Goal: Information Seeking & Learning: Learn about a topic

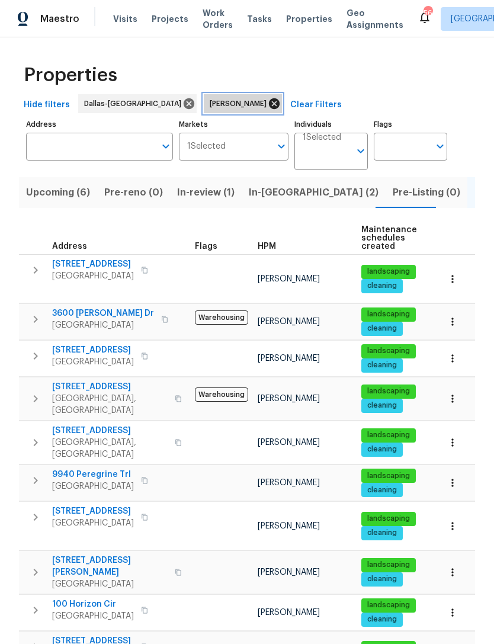
click at [269, 107] on icon at bounding box center [274, 103] width 11 height 11
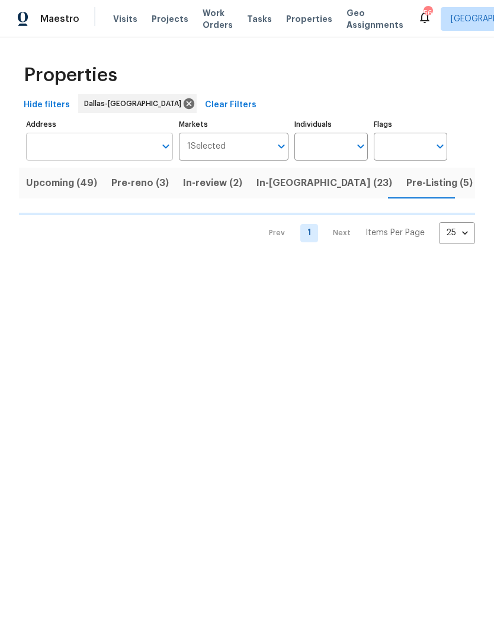
click at [142, 148] on input "Address" at bounding box center [90, 147] width 129 height 28
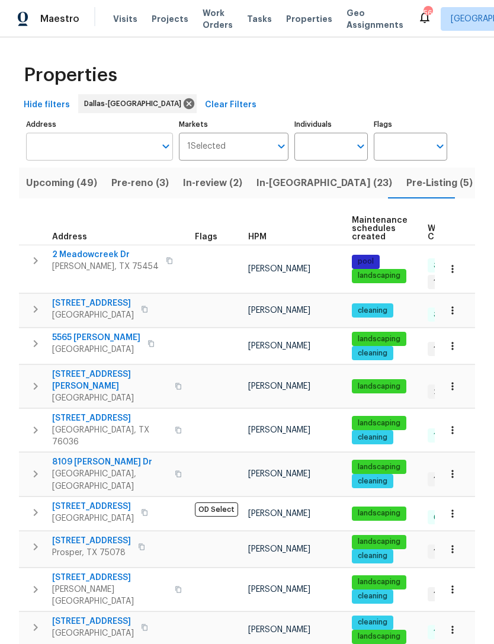
click at [41, 145] on input "Address" at bounding box center [90, 147] width 129 height 28
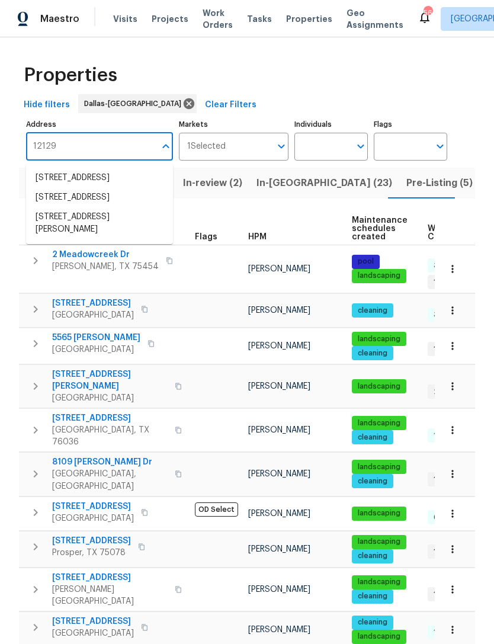
type input "12129"
click at [144, 187] on li "[STREET_ADDRESS]" at bounding box center [99, 178] width 147 height 20
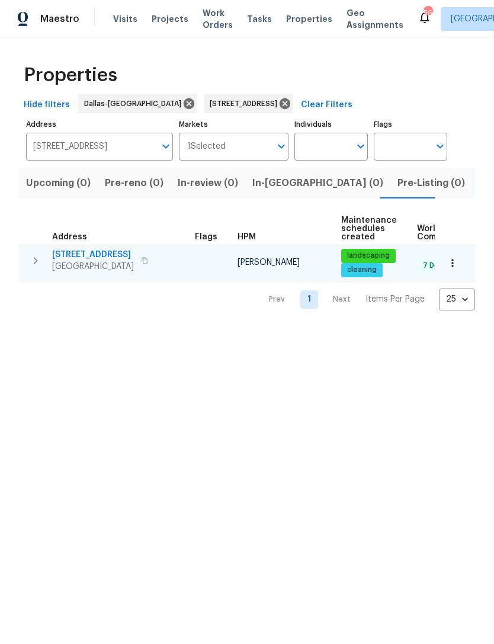
click at [104, 253] on span "[STREET_ADDRESS]" at bounding box center [93, 255] width 82 height 12
click at [450, 269] on icon "button" at bounding box center [453, 263] width 12 height 12
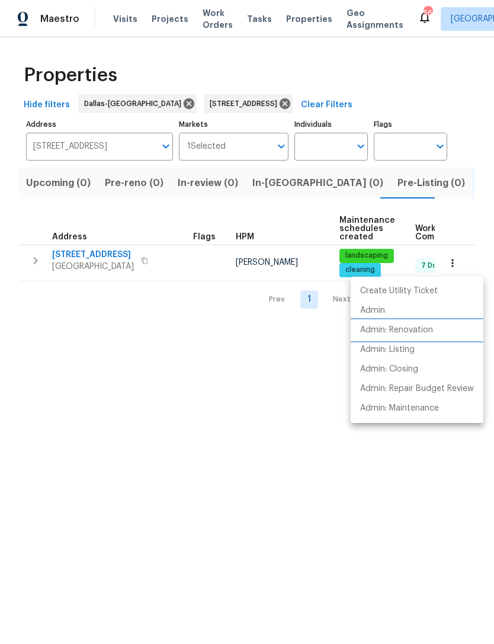
click at [425, 332] on p "Admin: Renovation" at bounding box center [396, 330] width 73 height 12
click at [84, 254] on div at bounding box center [247, 322] width 494 height 644
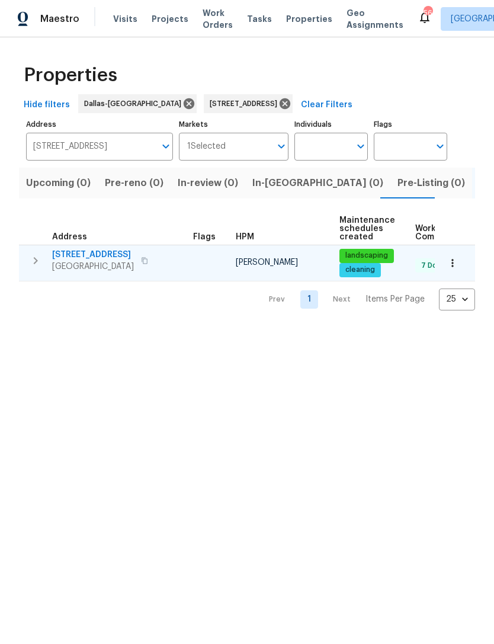
click at [82, 252] on span "[STREET_ADDRESS]" at bounding box center [93, 255] width 82 height 12
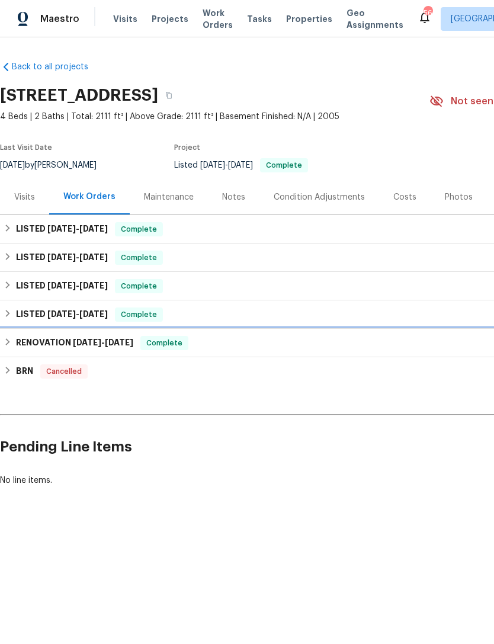
click at [50, 345] on h6 "RENOVATION 7/18/24 - 7/23/24" at bounding box center [74, 343] width 117 height 14
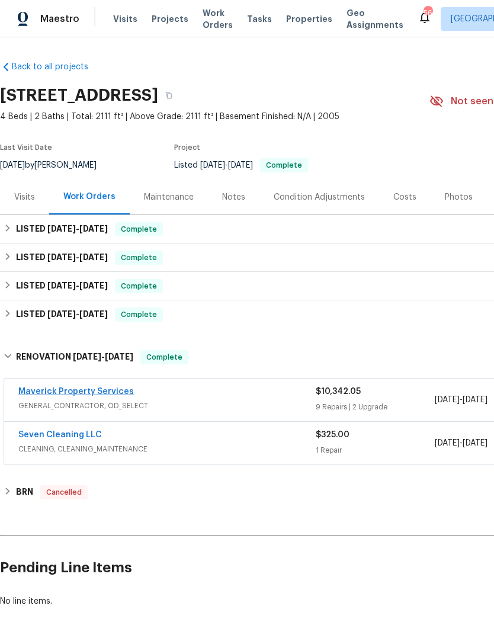
click at [36, 395] on link "Maverick Property Services" at bounding box center [76, 392] width 116 height 8
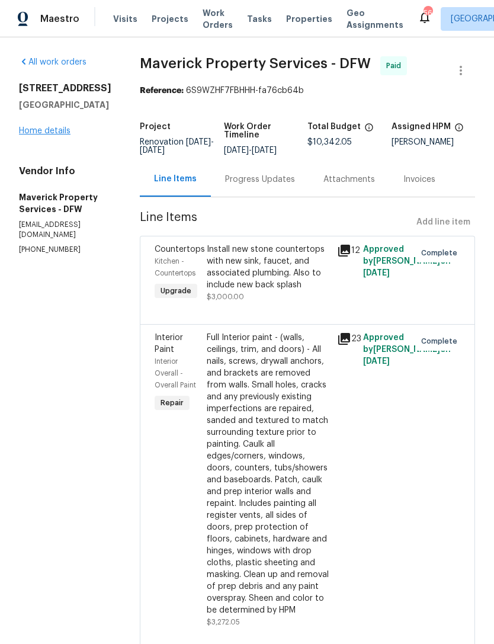
click at [37, 129] on link "Home details" at bounding box center [45, 131] width 52 height 8
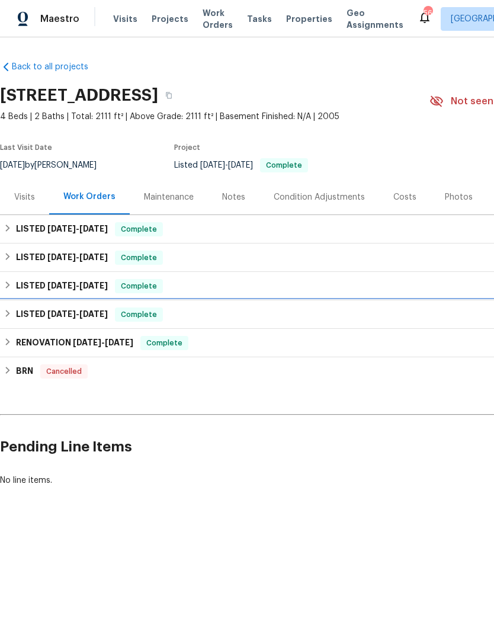
click at [9, 312] on icon at bounding box center [8, 313] width 8 height 8
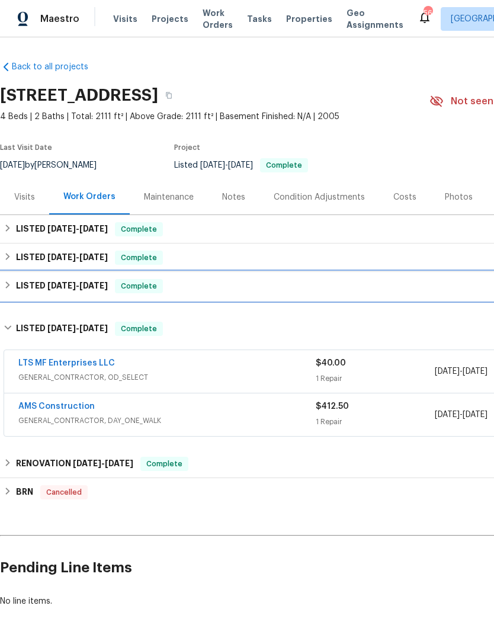
click at [8, 284] on icon at bounding box center [8, 284] width 4 height 7
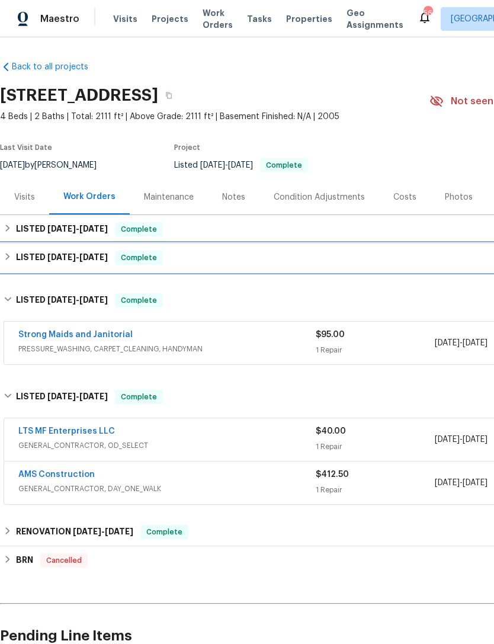
click at [14, 257] on div "LISTED 5/19/25 - 5/20/25 Complete" at bounding box center [335, 258] width 663 height 14
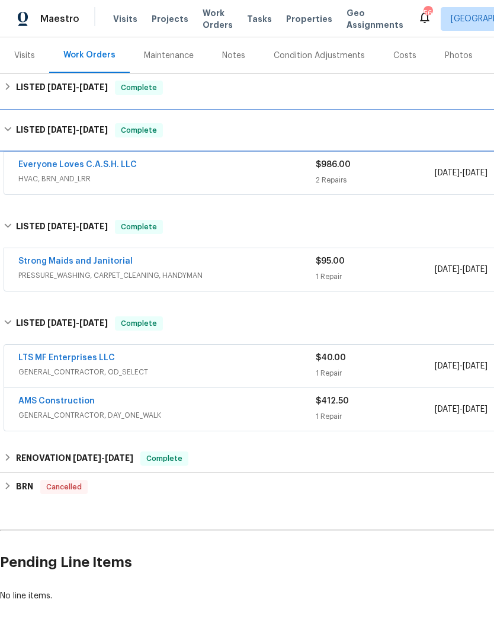
scroll to position [142, 0]
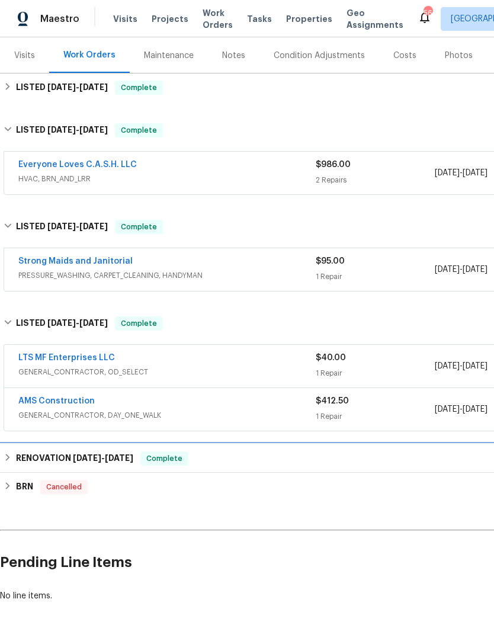
click at [17, 460] on h6 "RENOVATION 7/18/24 - 7/23/24" at bounding box center [74, 459] width 117 height 14
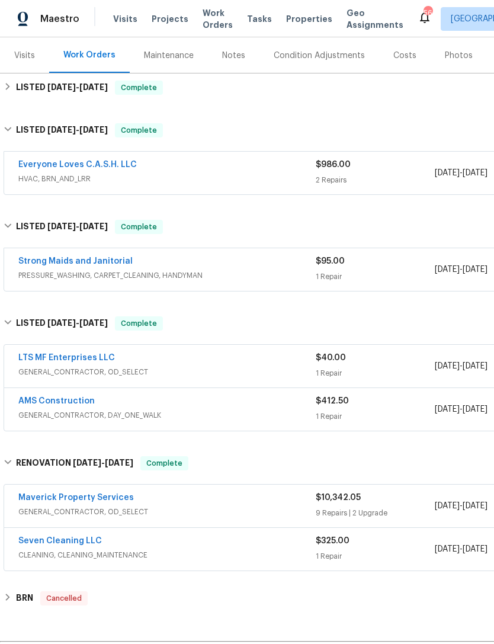
click at [353, 57] on div "Condition Adjustments" at bounding box center [319, 56] width 91 height 12
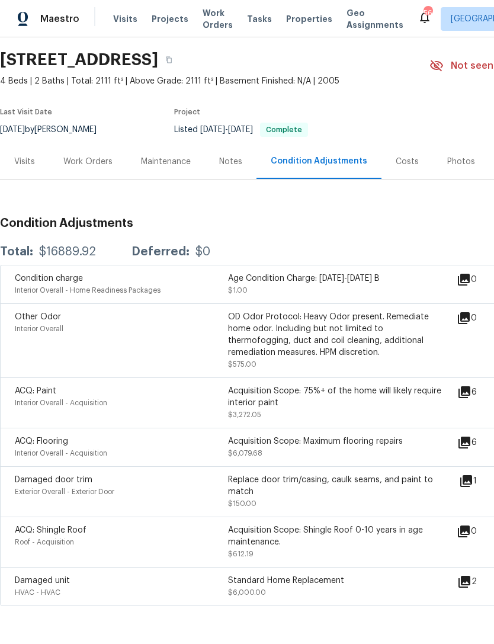
scroll to position [35, 0]
click at [82, 161] on div "Work Orders" at bounding box center [87, 162] width 49 height 12
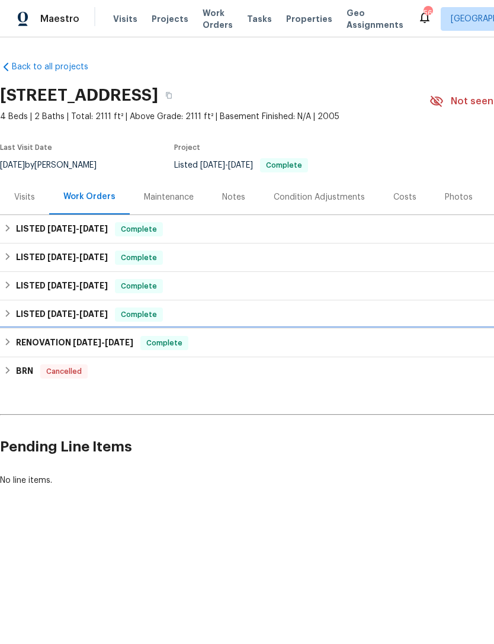
click at [16, 345] on h6 "RENOVATION 7/18/24 - 7/23/24" at bounding box center [74, 343] width 117 height 14
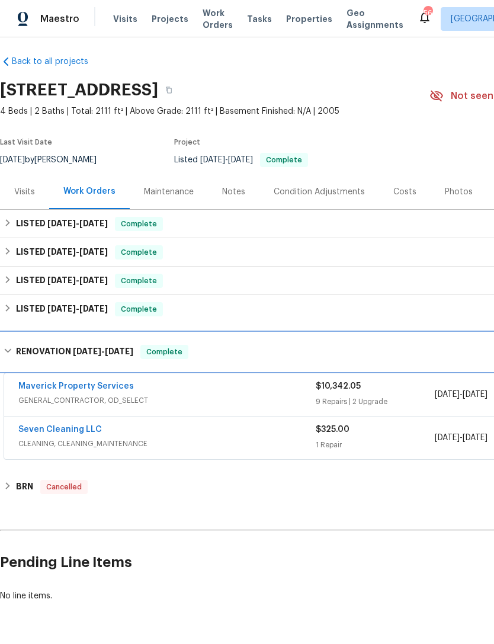
scroll to position [5, 0]
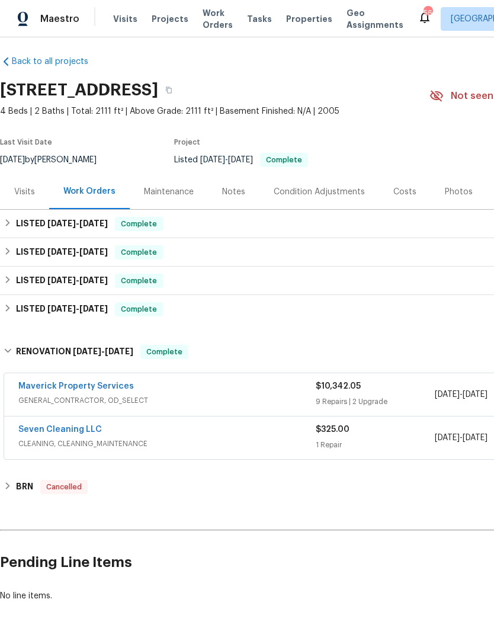
click at [452, 184] on div "Photos" at bounding box center [459, 191] width 56 height 35
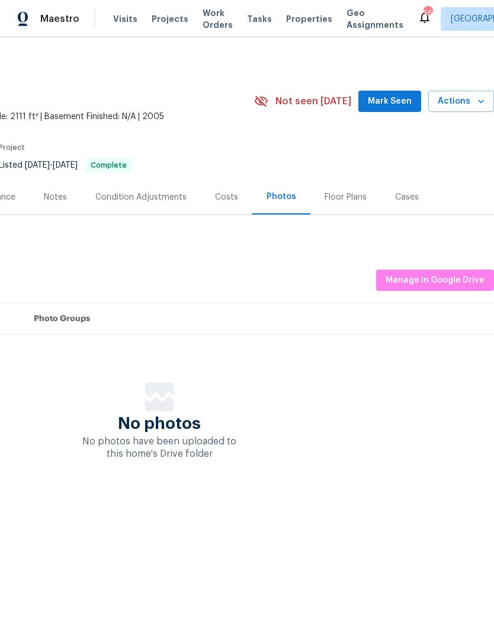
scroll to position [0, 175]
click at [480, 103] on icon "button" at bounding box center [481, 101] width 12 height 12
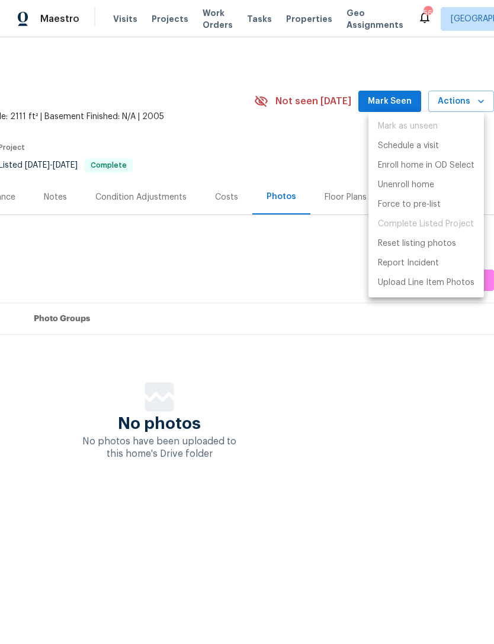
click at [319, 372] on div at bounding box center [247, 322] width 494 height 644
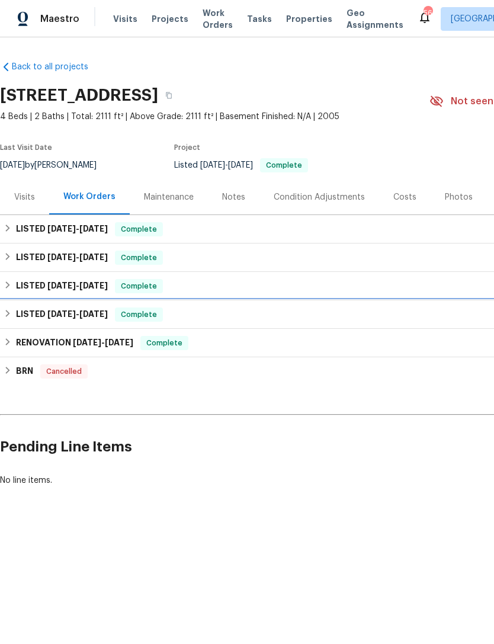
click at [11, 315] on icon at bounding box center [8, 313] width 8 height 8
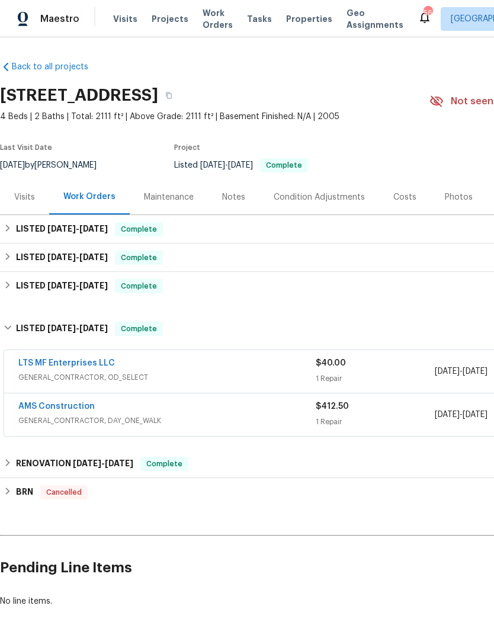
click at [150, 417] on span "GENERAL_CONTRACTOR, DAY_ONE_WALK" at bounding box center [166, 421] width 297 height 12
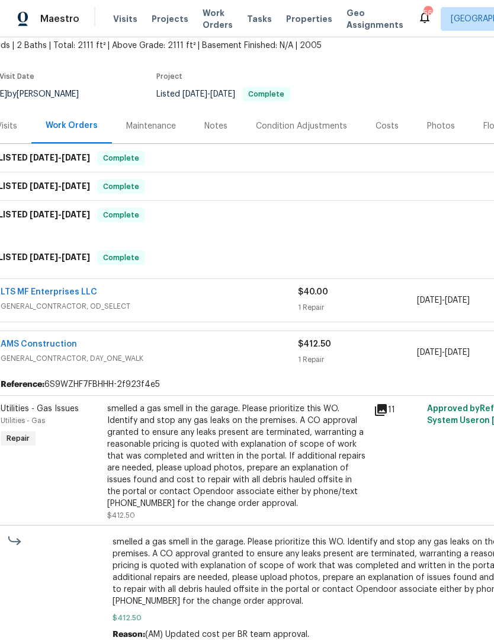
scroll to position [71, 20]
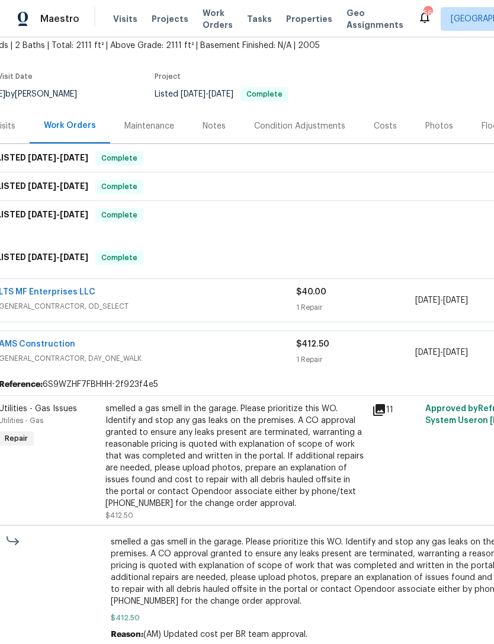
click at [164, 299] on div "LTS MF Enterprises LLC" at bounding box center [147, 293] width 297 height 14
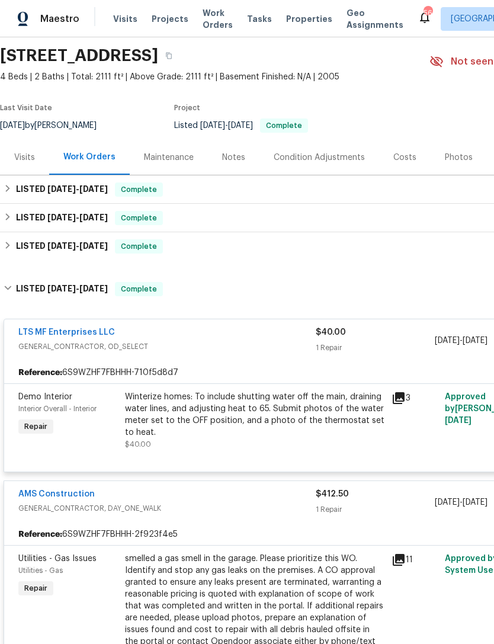
scroll to position [40, 0]
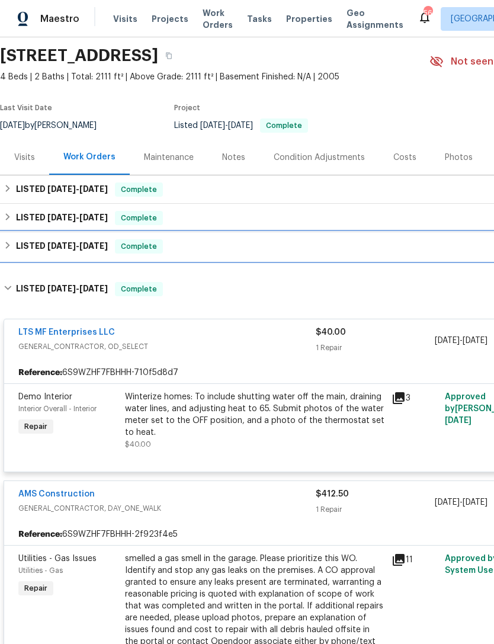
click at [16, 249] on h6 "LISTED 5/13/25 - 5/15/25" at bounding box center [62, 246] width 92 height 14
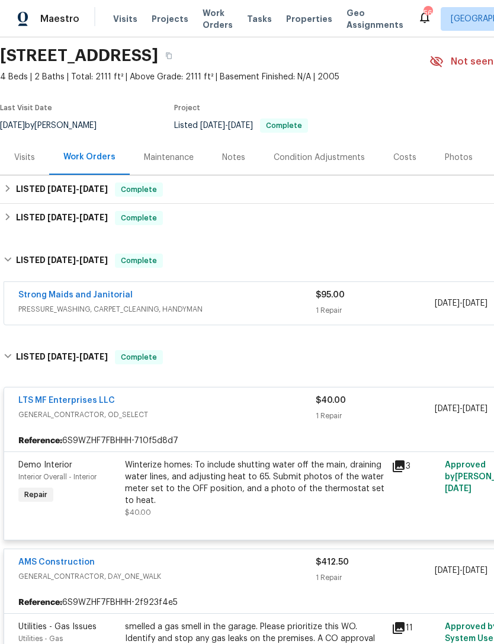
click at [287, 305] on span "PRESSURE_WASHING, CARPET_CLEANING, HANDYMAN" at bounding box center [166, 309] width 297 height 12
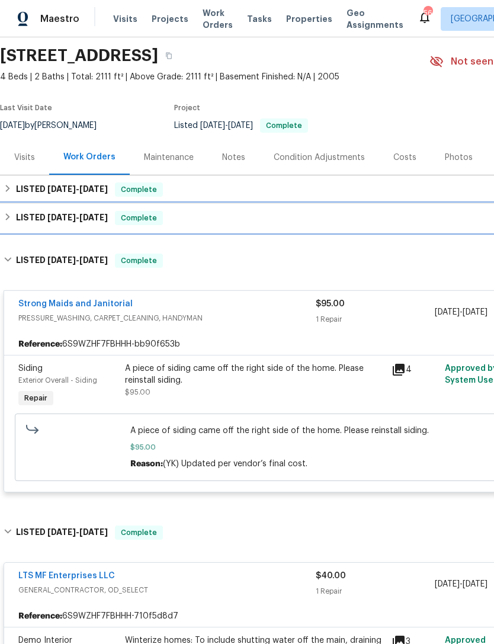
click at [14, 217] on div "LISTED 5/19/25 - 5/20/25 Complete" at bounding box center [335, 218] width 663 height 14
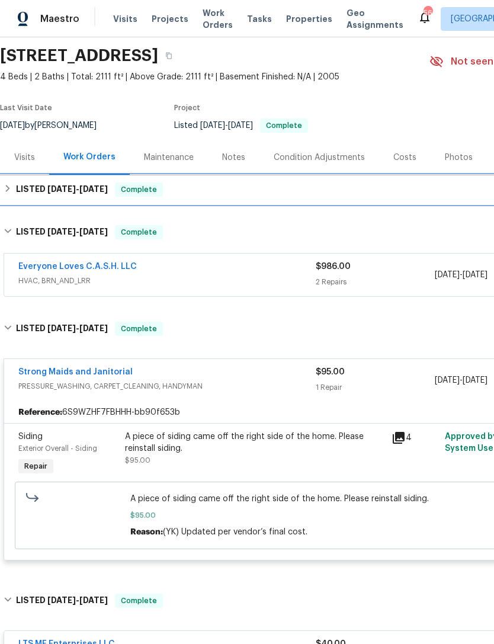
click at [18, 190] on h6 "LISTED 8/14/25 - 8/26/25" at bounding box center [62, 190] width 92 height 14
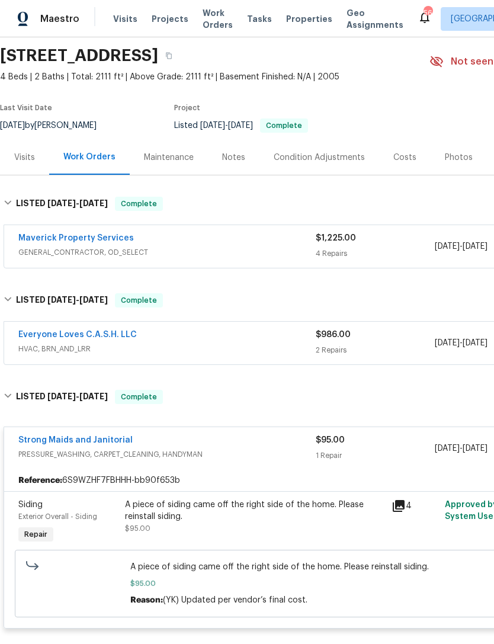
click at [277, 247] on span "GENERAL_CONTRACTOR, OD_SELECT" at bounding box center [166, 253] width 297 height 12
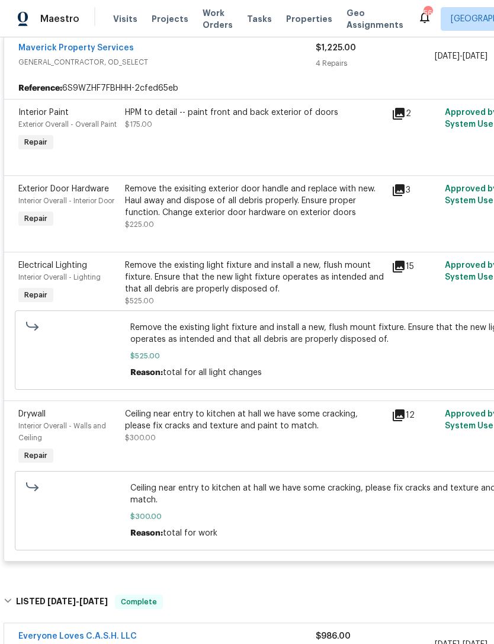
scroll to position [239, 0]
click at [398, 417] on icon at bounding box center [399, 415] width 12 height 12
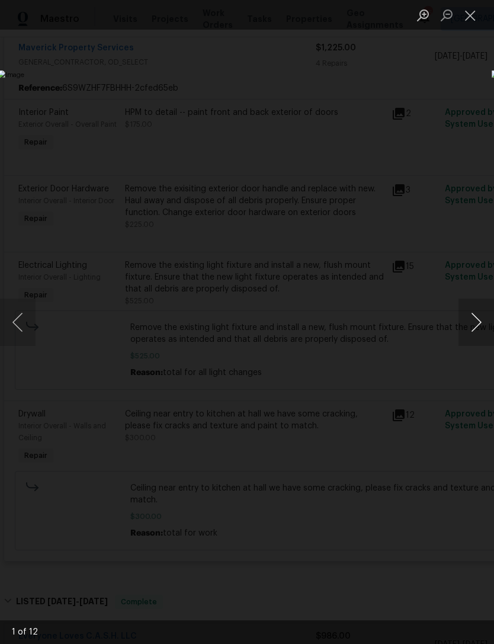
click at [472, 329] on button "Next image" at bounding box center [477, 322] width 36 height 47
click at [473, 328] on button "Next image" at bounding box center [477, 322] width 36 height 47
click at [471, 329] on button "Next image" at bounding box center [477, 322] width 36 height 47
click at [469, 329] on button "Next image" at bounding box center [477, 322] width 36 height 47
click at [466, 16] on button "Close lightbox" at bounding box center [471, 15] width 24 height 21
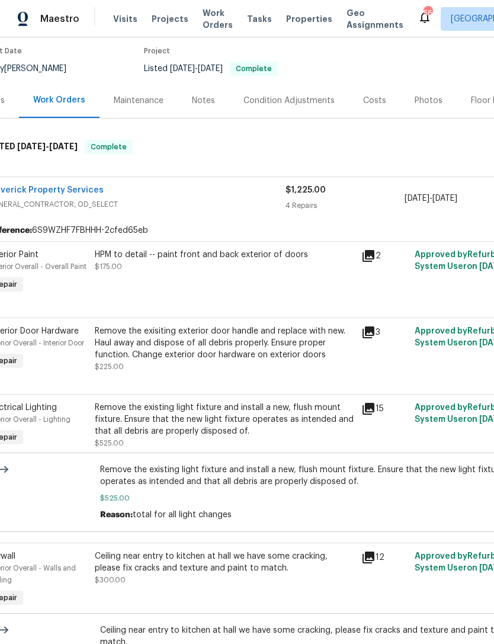
scroll to position [97, 31]
click at [424, 98] on div "Photos" at bounding box center [428, 101] width 28 height 12
